Goal: Task Accomplishment & Management: Use online tool/utility

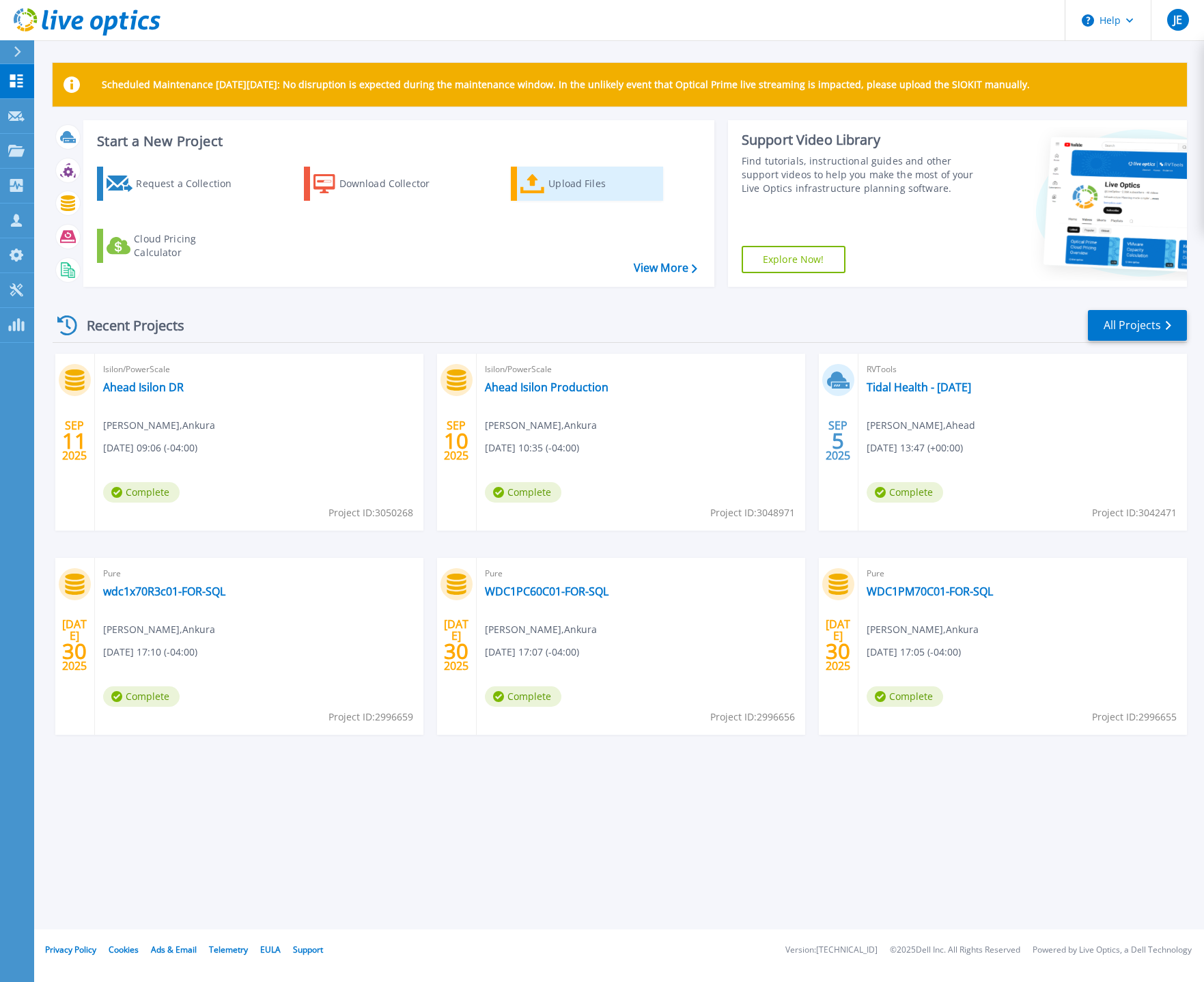
click at [548, 178] on link "Upload Files" at bounding box center [587, 184] width 153 height 34
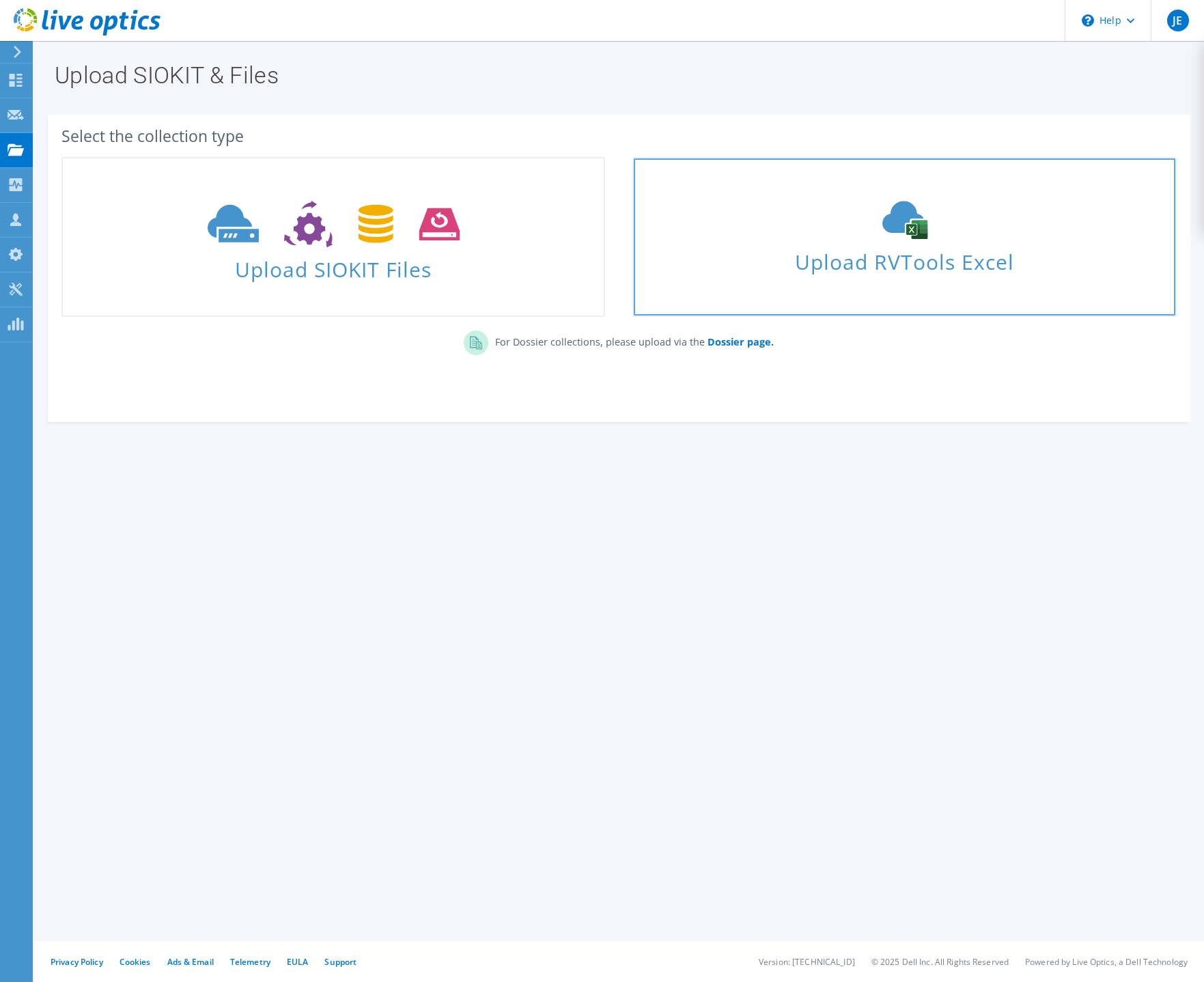
click at [895, 238] on icon at bounding box center [906, 219] width 205 height 39
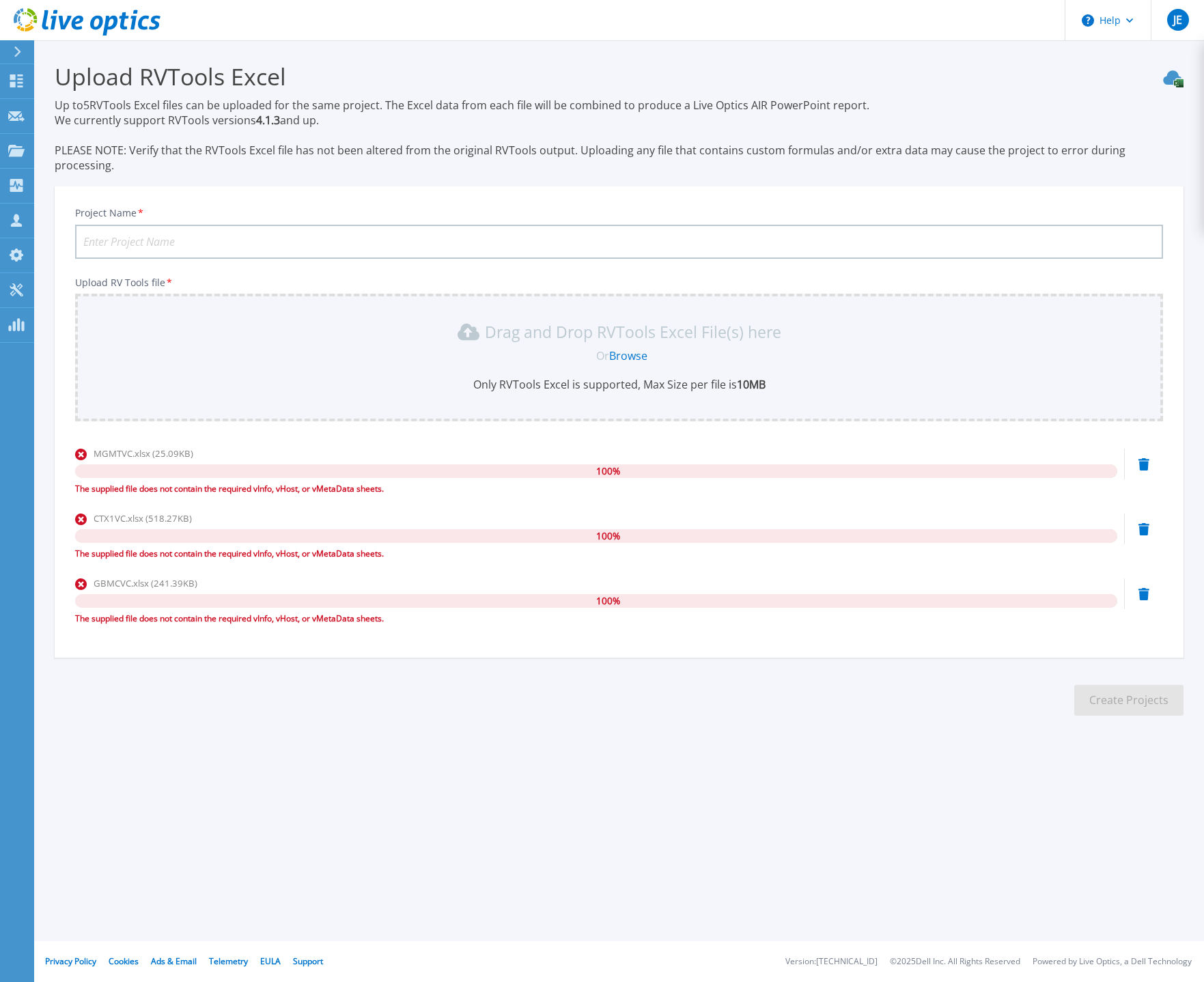
click at [255, 912] on div "Help JE Channel Partner Jeremy Edwards jeremy.edwards@ahead.com Ahead My Profil…" at bounding box center [602, 491] width 1204 height 982
